Goal: Task Accomplishment & Management: Use online tool/utility

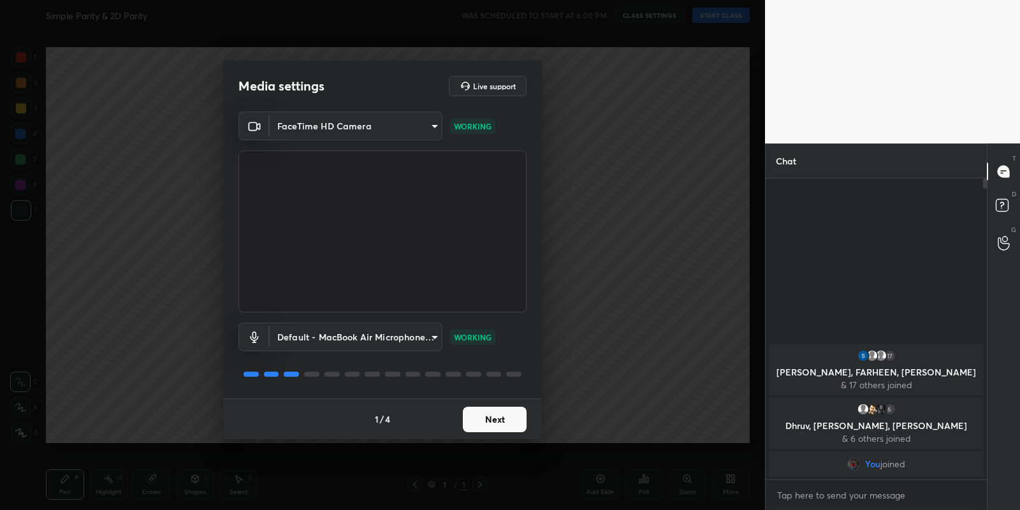
click at [494, 420] on button "Next" at bounding box center [495, 420] width 64 height 26
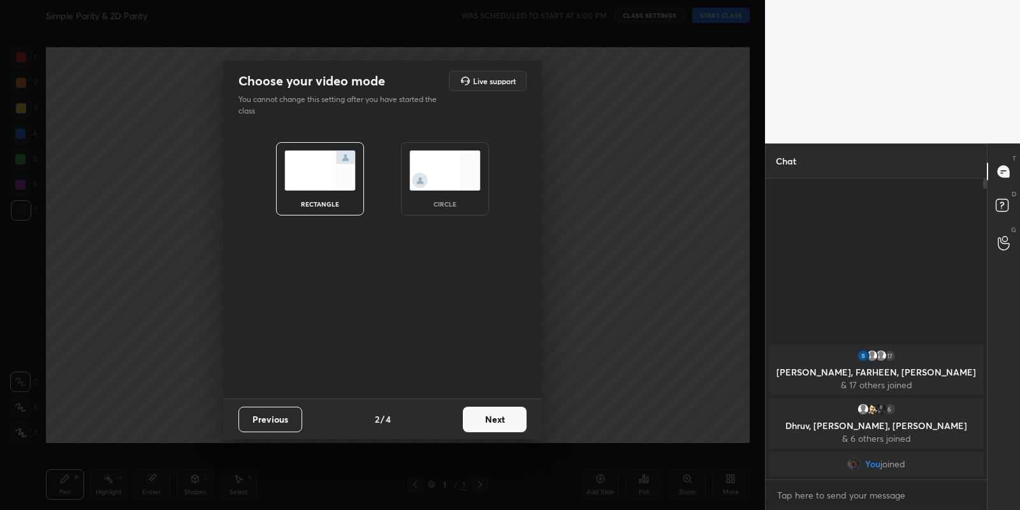
click at [494, 420] on button "Next" at bounding box center [495, 420] width 64 height 26
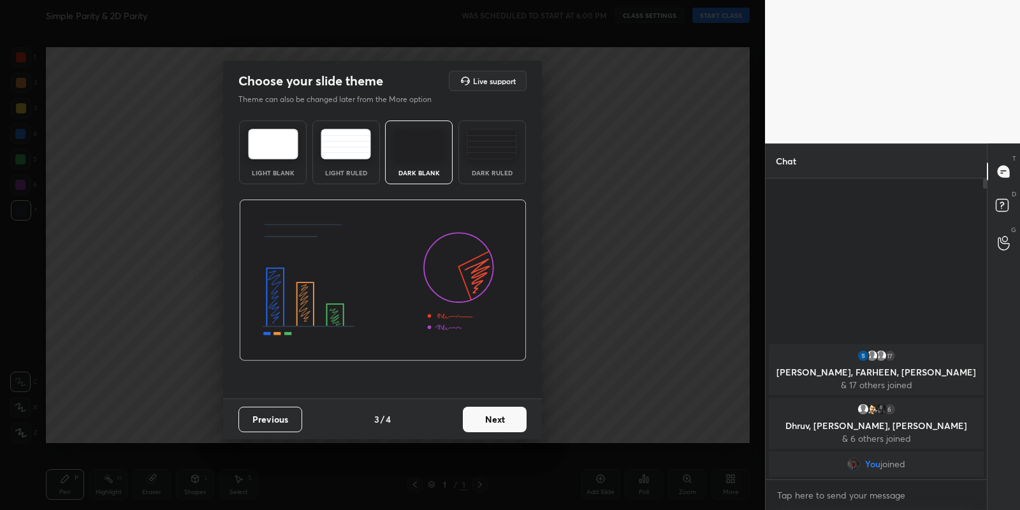
click at [494, 420] on button "Next" at bounding box center [495, 420] width 64 height 26
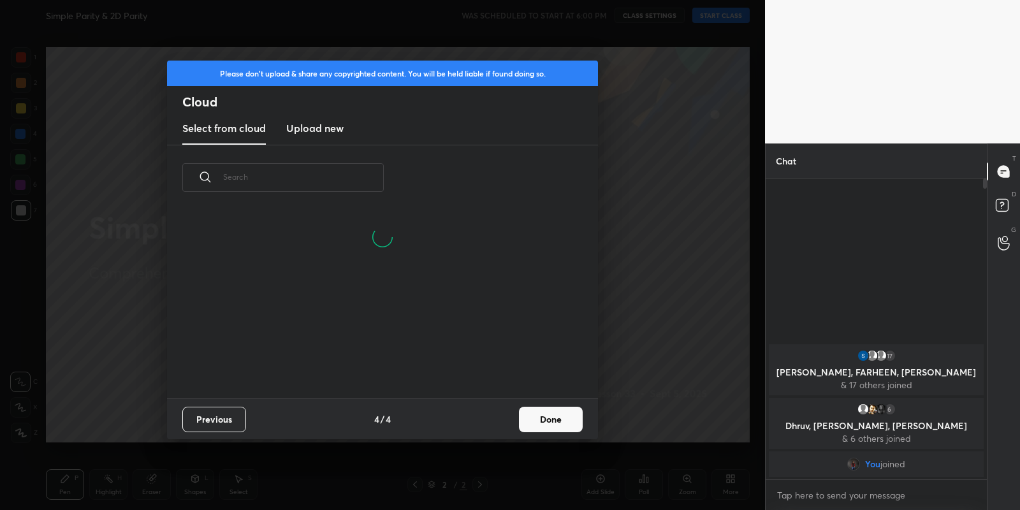
click at [319, 119] on new "Upload new" at bounding box center [314, 129] width 57 height 32
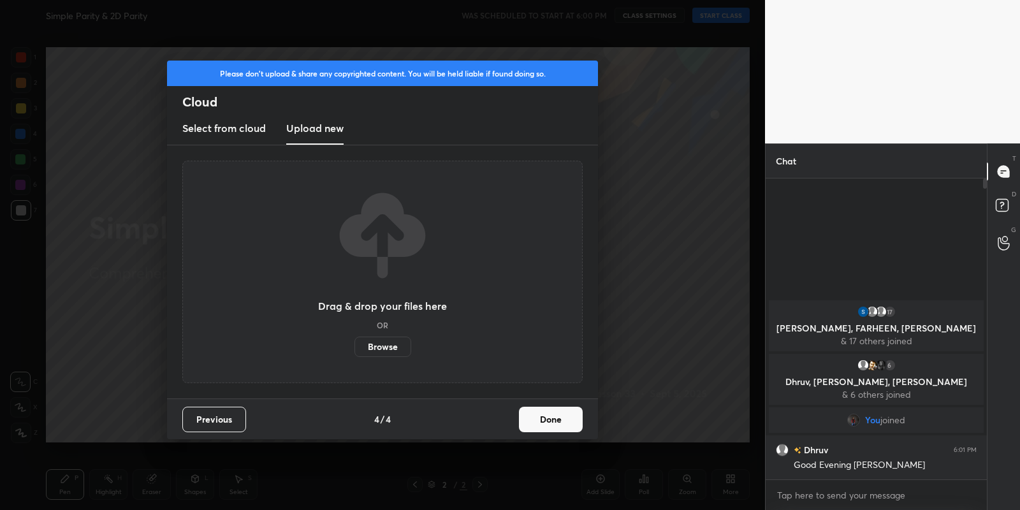
click at [548, 421] on button "Done" at bounding box center [551, 420] width 64 height 26
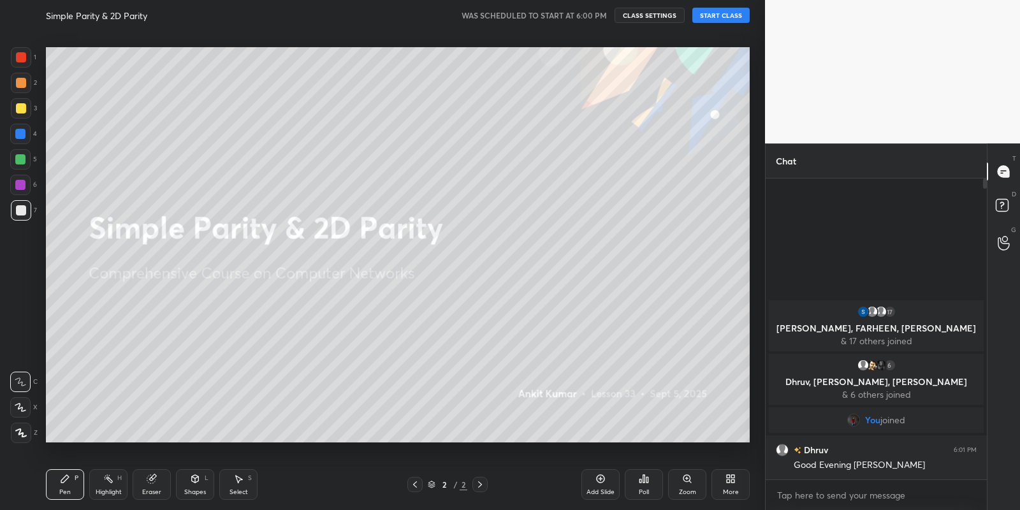
click at [732, 10] on button "START CLASS" at bounding box center [720, 15] width 57 height 15
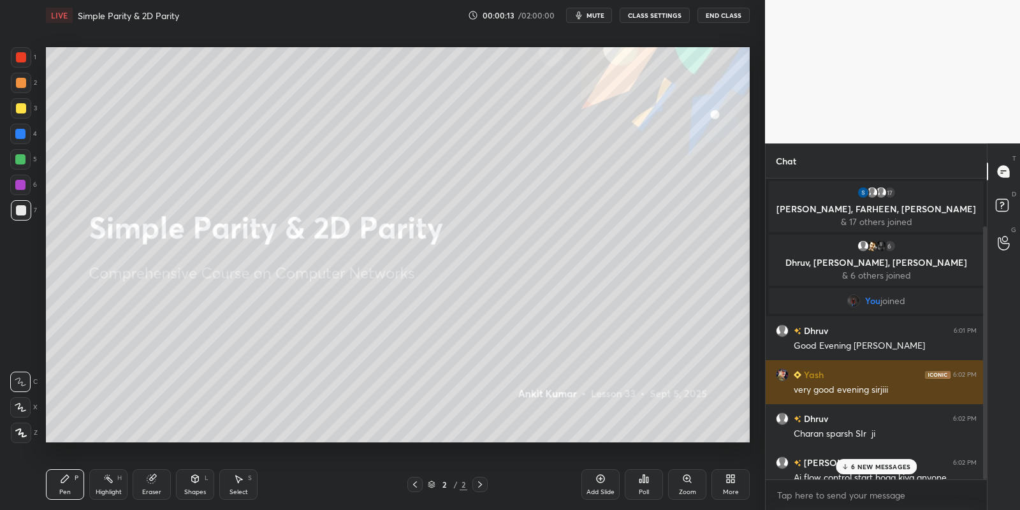
scroll to position [56, 0]
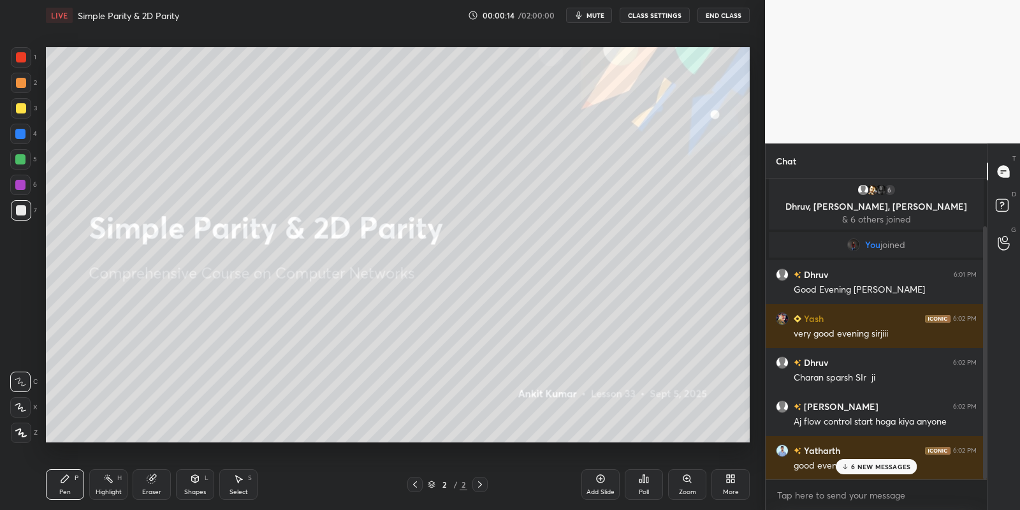
click at [865, 470] on p "6 NEW MESSAGES" at bounding box center [880, 467] width 59 height 8
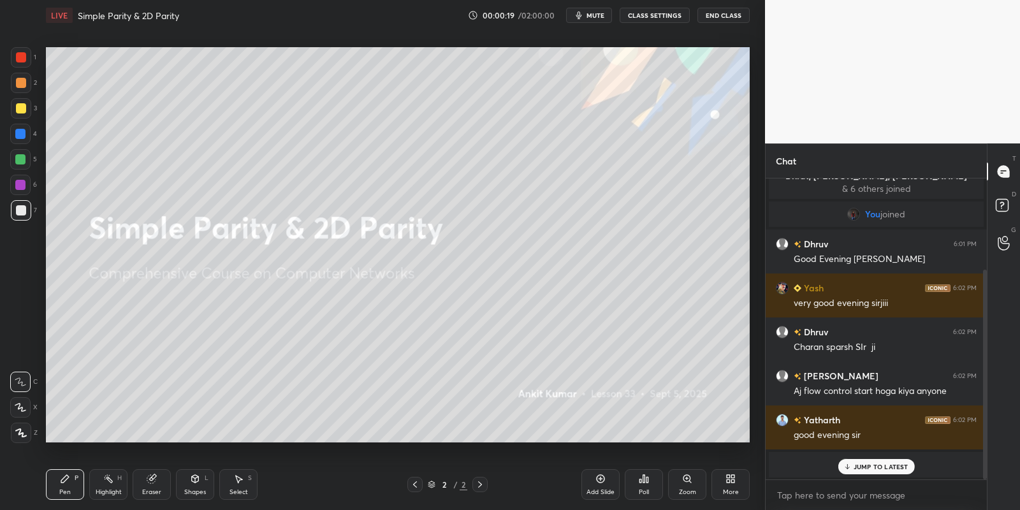
scroll to position [131, 0]
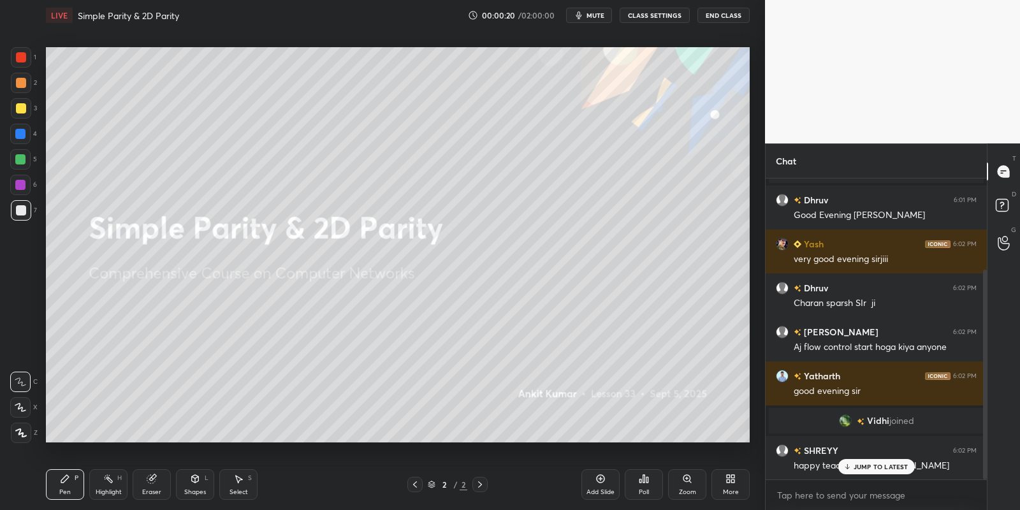
click at [870, 467] on p "JUMP TO LATEST" at bounding box center [881, 467] width 55 height 8
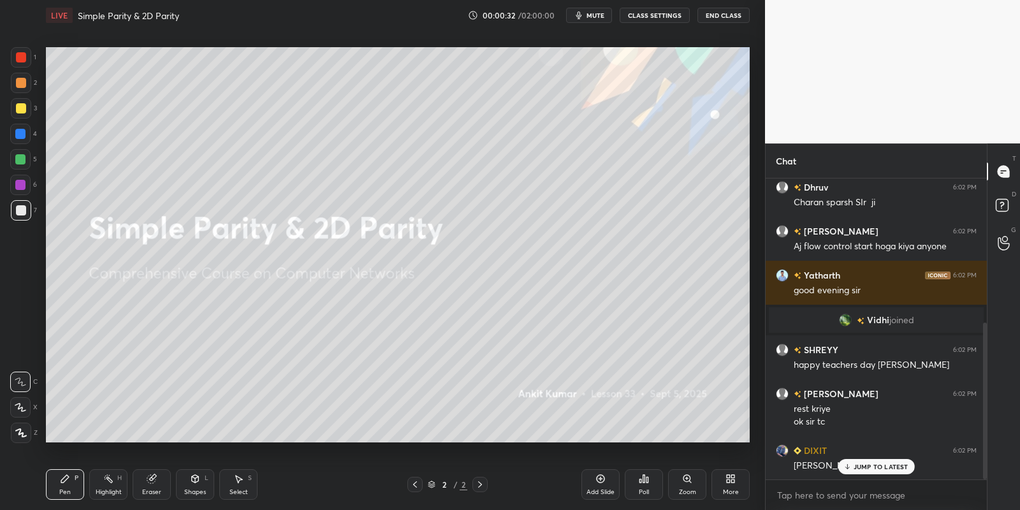
scroll to position [275, 0]
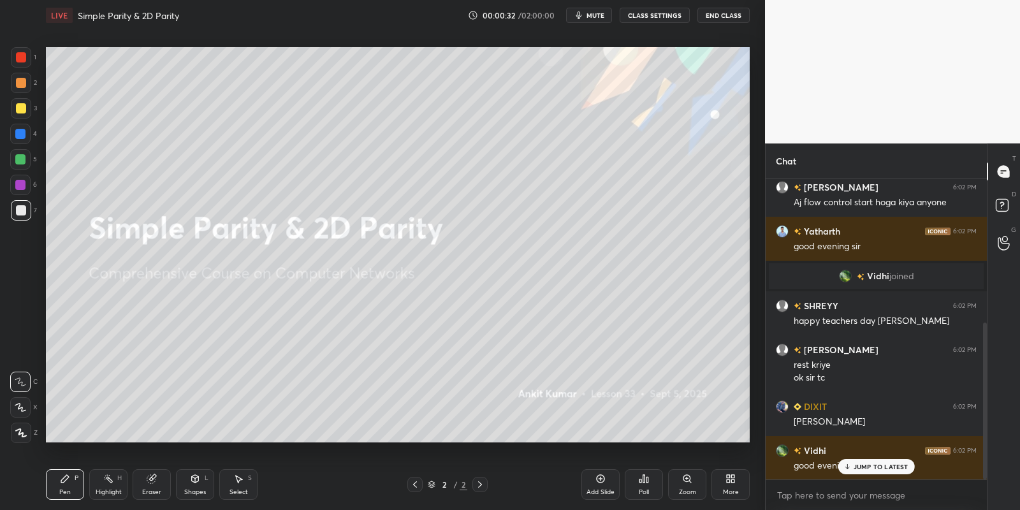
click at [868, 465] on p "JUMP TO LATEST" at bounding box center [881, 467] width 55 height 8
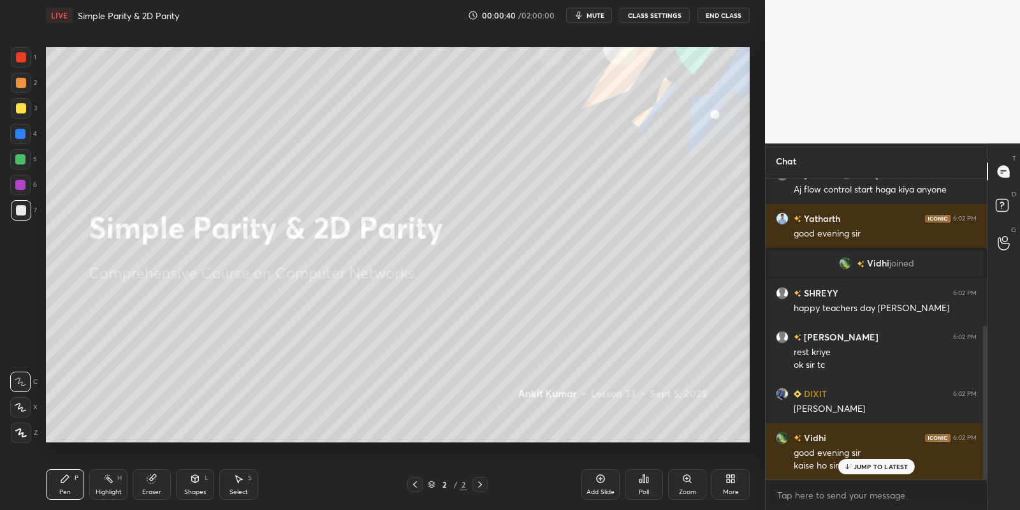
click at [729, 12] on button "End Class" at bounding box center [724, 15] width 52 height 15
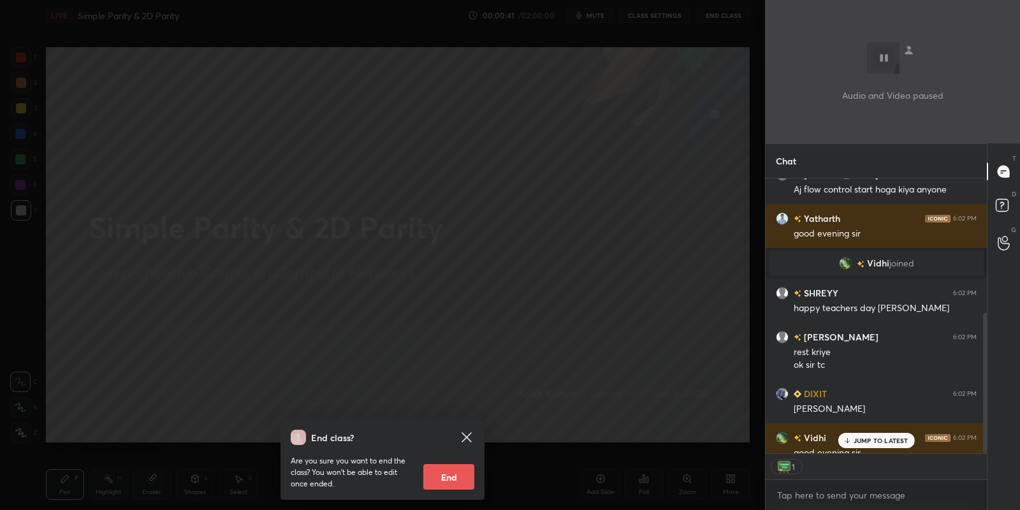
scroll to position [4, 4]
click at [443, 480] on button "End" at bounding box center [448, 477] width 51 height 26
type textarea "x"
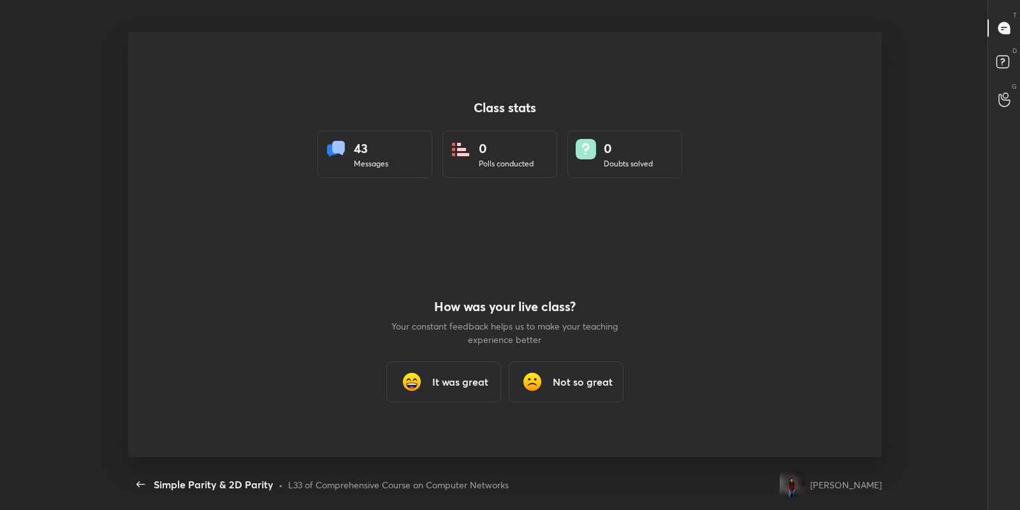
scroll to position [428, 881]
